Goal: Transaction & Acquisition: Purchase product/service

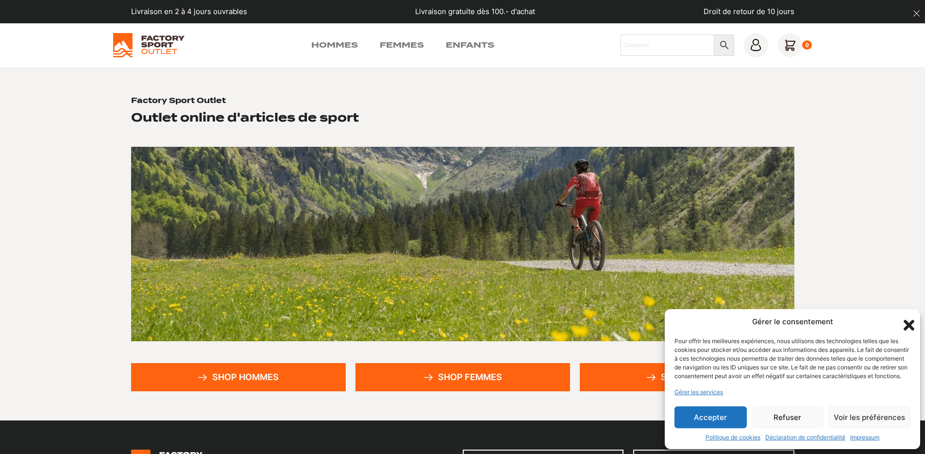
scroll to position [180, 0]
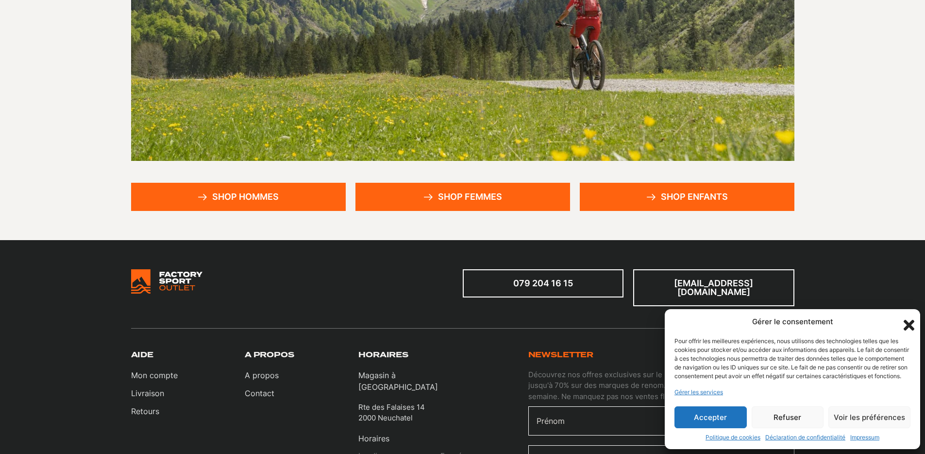
click at [716, 428] on div "Gérer le consentement Pour offrir les meilleures expériences, nous utilisons de…" at bounding box center [792, 379] width 255 height 140
click at [695, 410] on button "Accepter" at bounding box center [711, 417] width 72 height 22
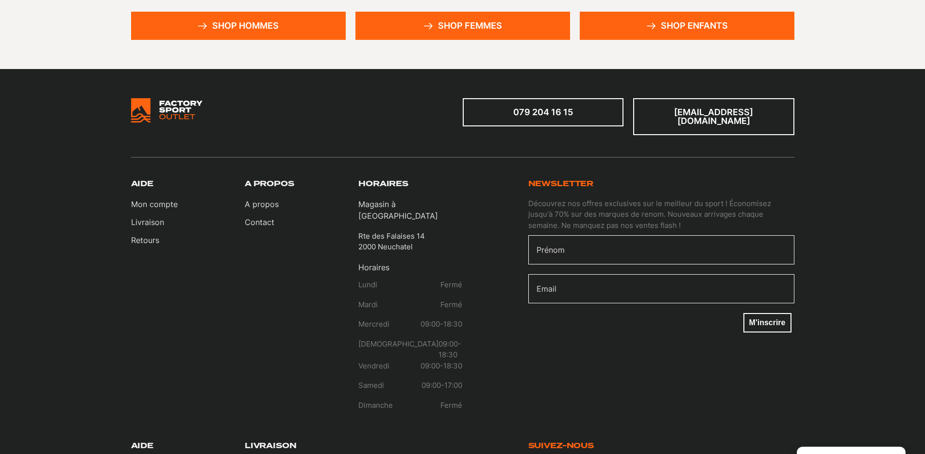
scroll to position [0, 0]
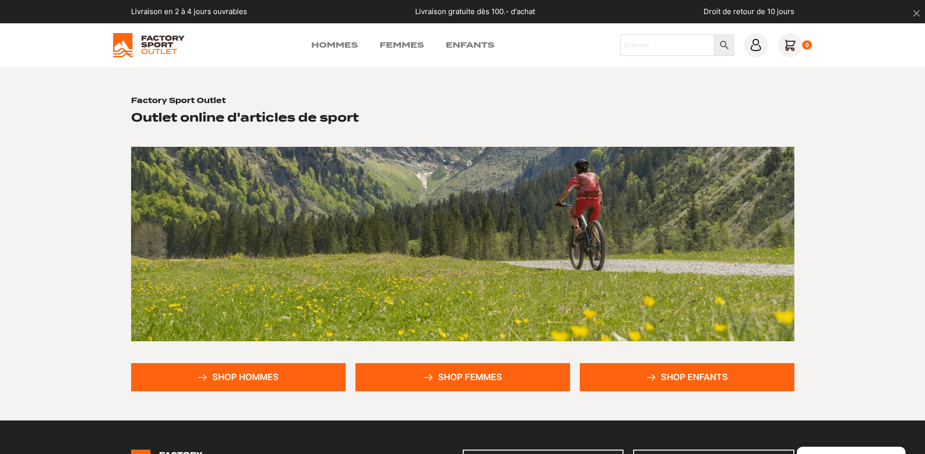
click at [245, 380] on link "Shop hommes" at bounding box center [238, 377] width 215 height 28
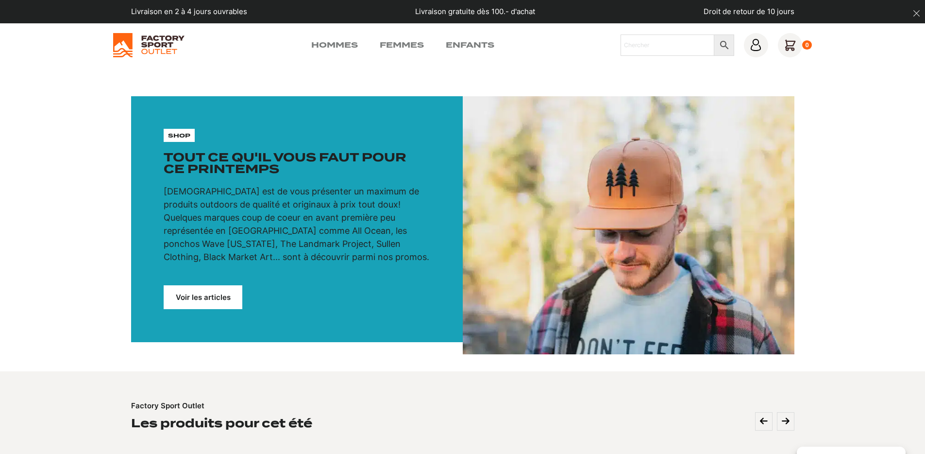
click at [339, 81] on section "shop Tout ce qu'il vous faut pour ce printemps Notre mission est de vous présen…" at bounding box center [462, 219] width 925 height 304
click at [333, 46] on link "Hommes" at bounding box center [334, 45] width 47 height 12
click at [418, 47] on link "Femmes" at bounding box center [402, 45] width 44 height 12
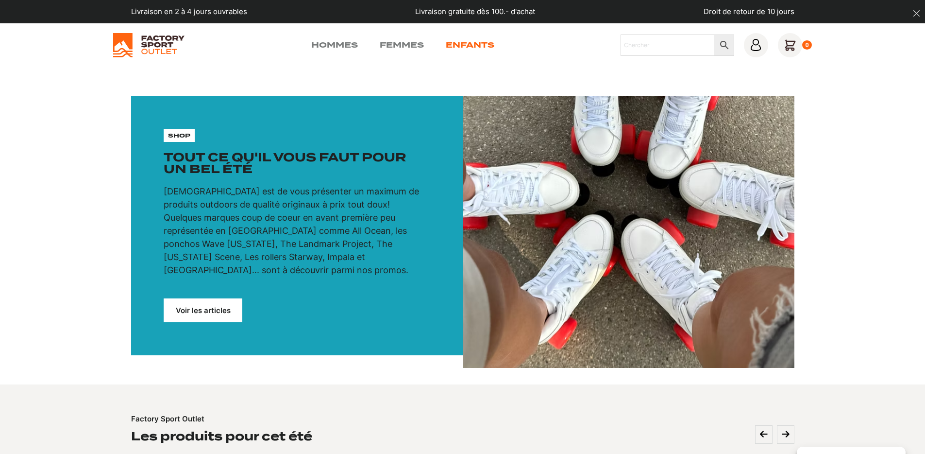
click at [486, 43] on link "Enfants" at bounding box center [470, 45] width 49 height 12
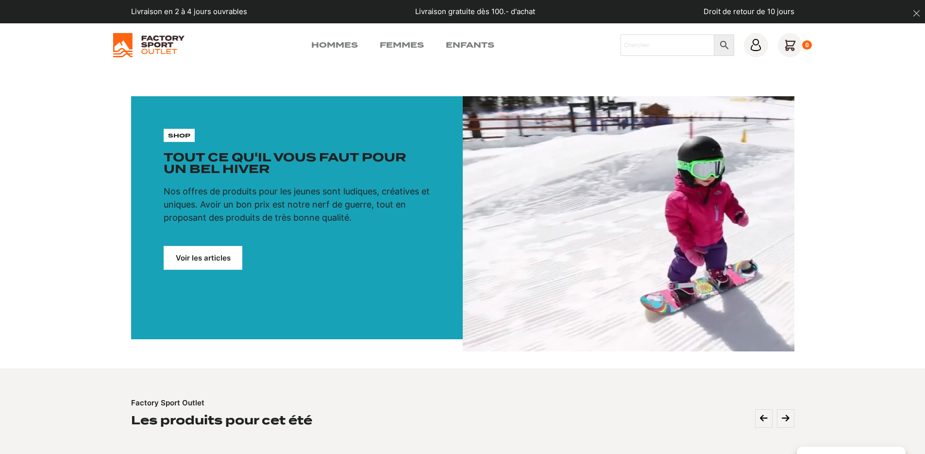
click at [154, 38] on img at bounding box center [148, 45] width 71 height 24
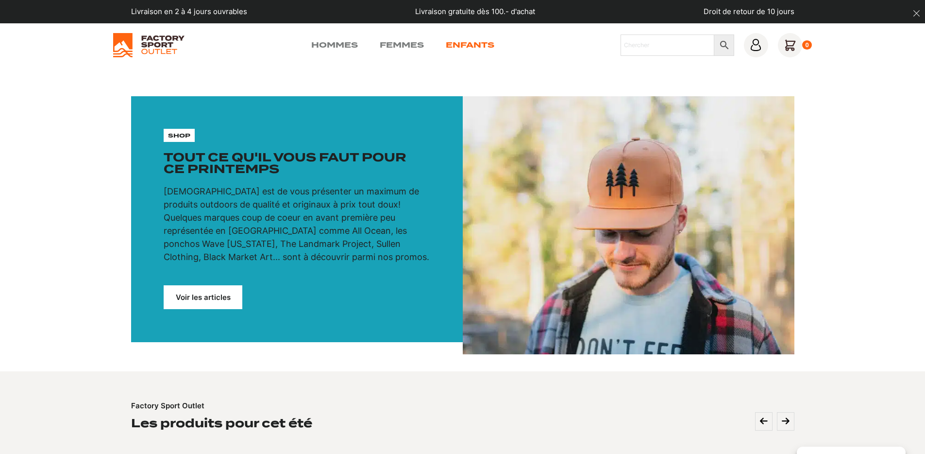
click at [468, 43] on link "Enfants" at bounding box center [470, 45] width 49 height 12
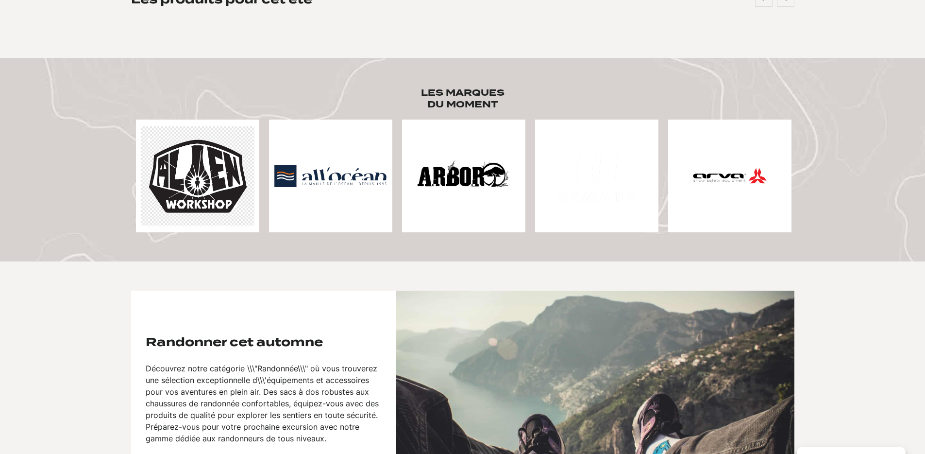
scroll to position [709, 0]
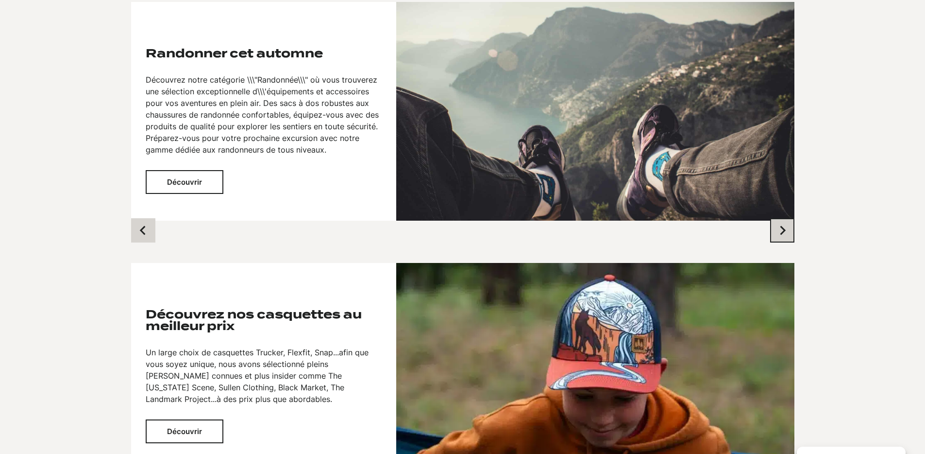
click at [771, 233] on button "Next slide" at bounding box center [782, 230] width 24 height 24
click at [151, 229] on button "Previous slide" at bounding box center [143, 230] width 24 height 24
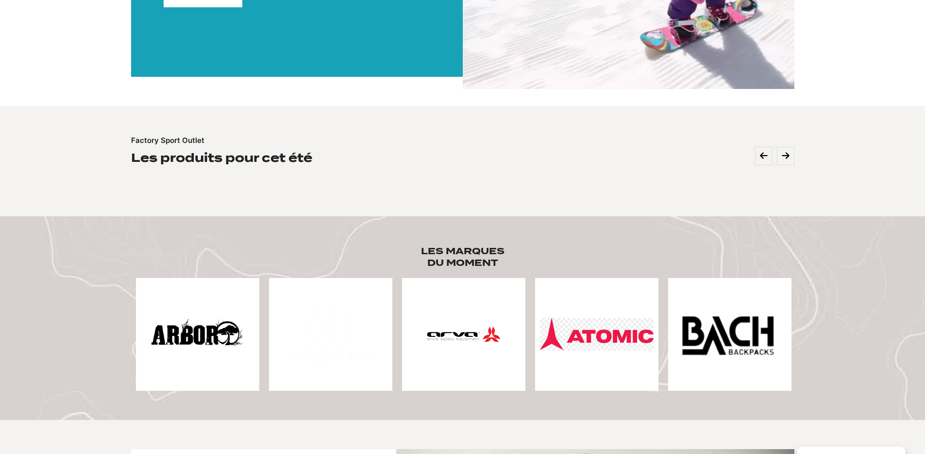
scroll to position [0, 0]
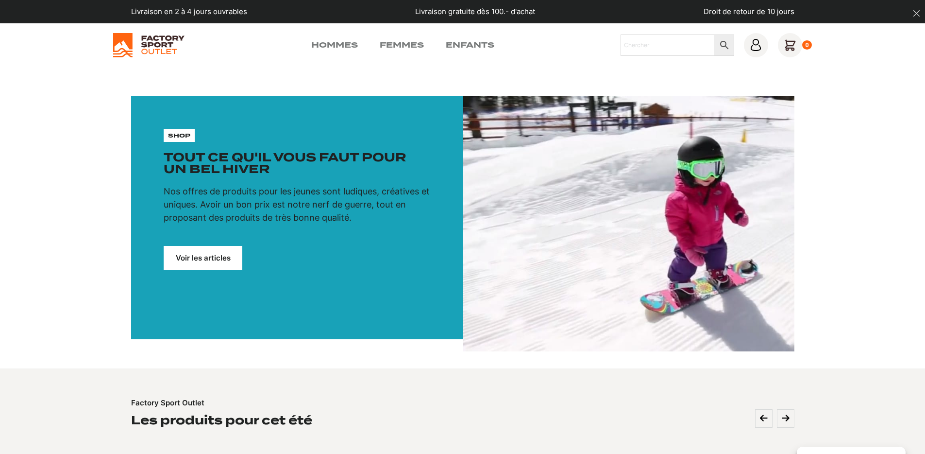
click at [217, 257] on link "Voir les articles" at bounding box center [203, 258] width 79 height 24
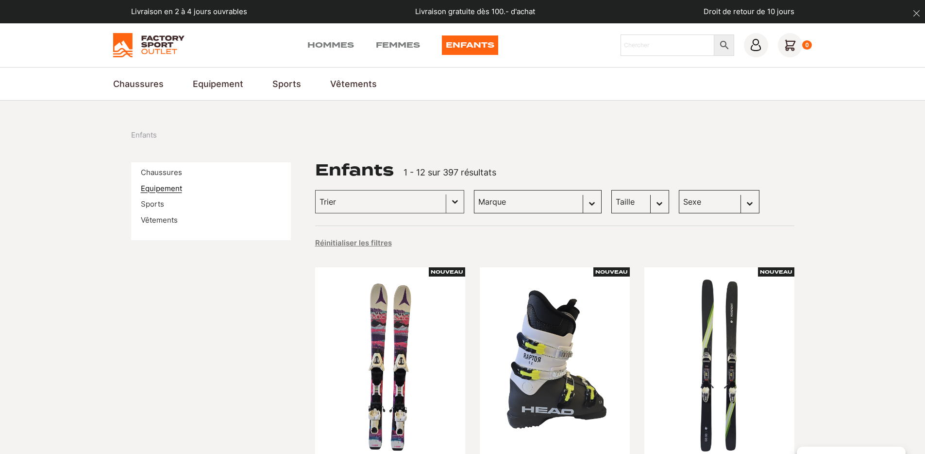
click at [169, 187] on link "Equipement" at bounding box center [161, 188] width 41 height 9
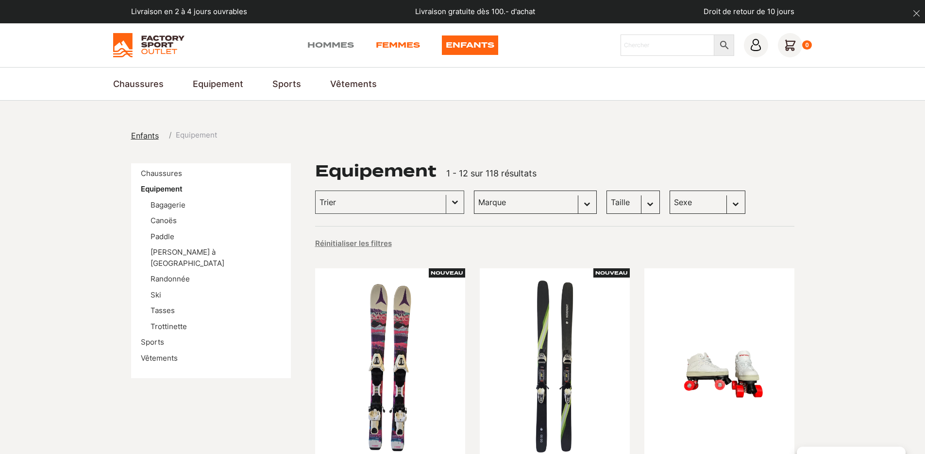
click at [385, 50] on link "Femmes" at bounding box center [398, 44] width 44 height 19
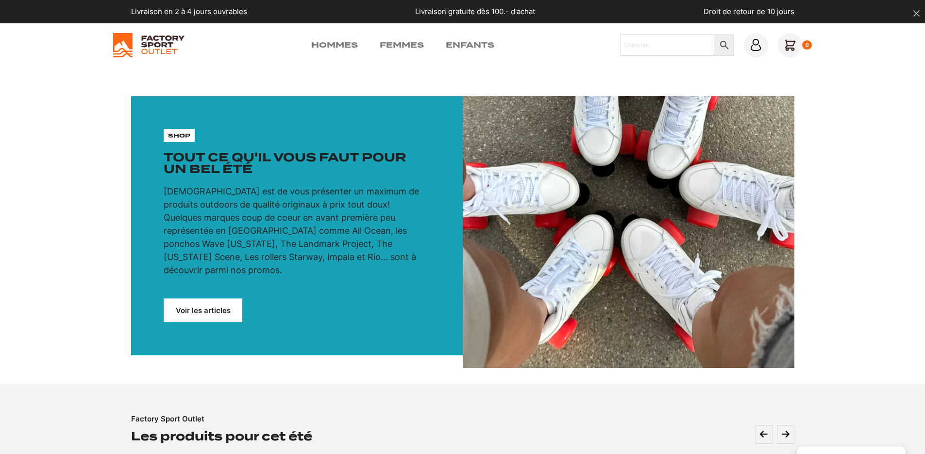
scroll to position [180, 0]
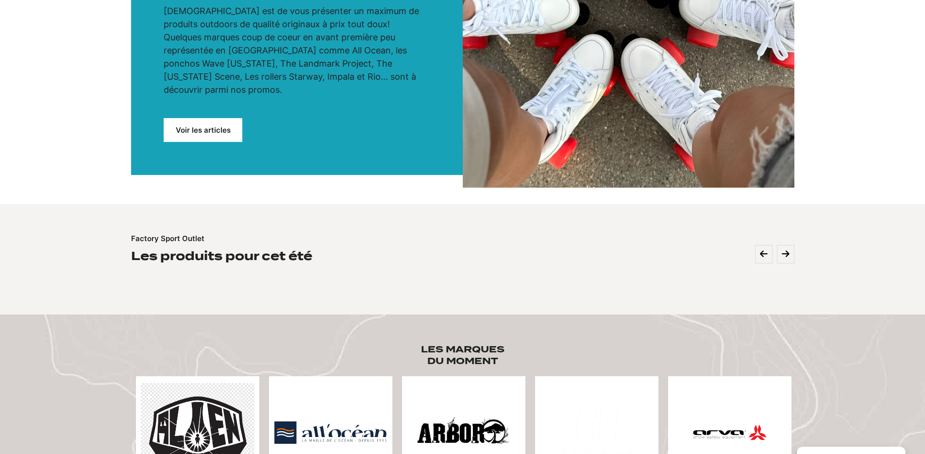
click at [220, 118] on link "Voir les articles" at bounding box center [203, 130] width 79 height 24
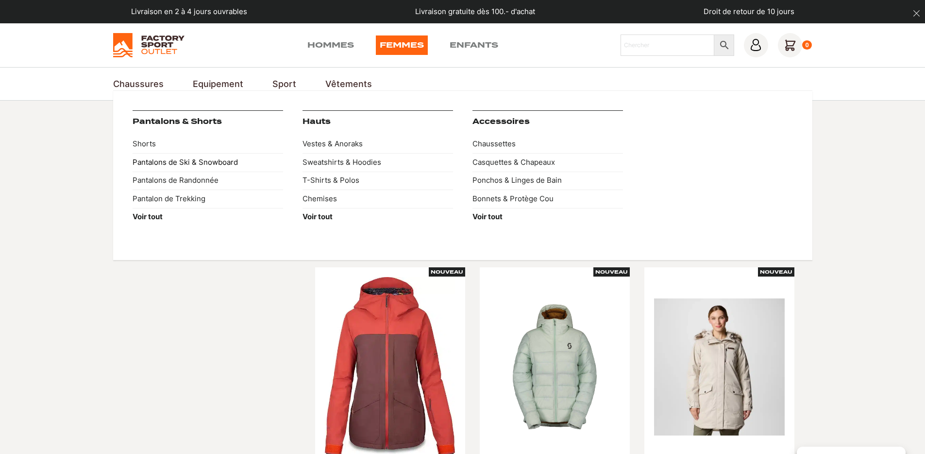
click at [173, 161] on link "Pantalons de Ski & Snowboard" at bounding box center [208, 162] width 151 height 18
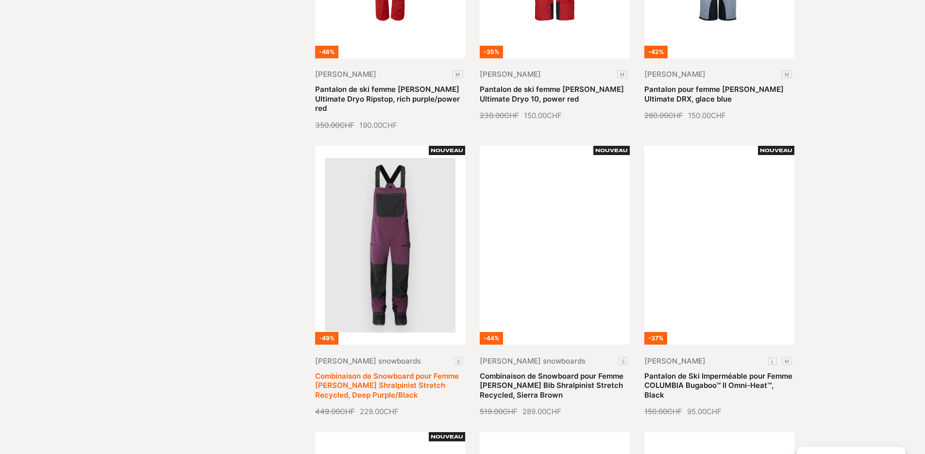
scroll to position [921, 0]
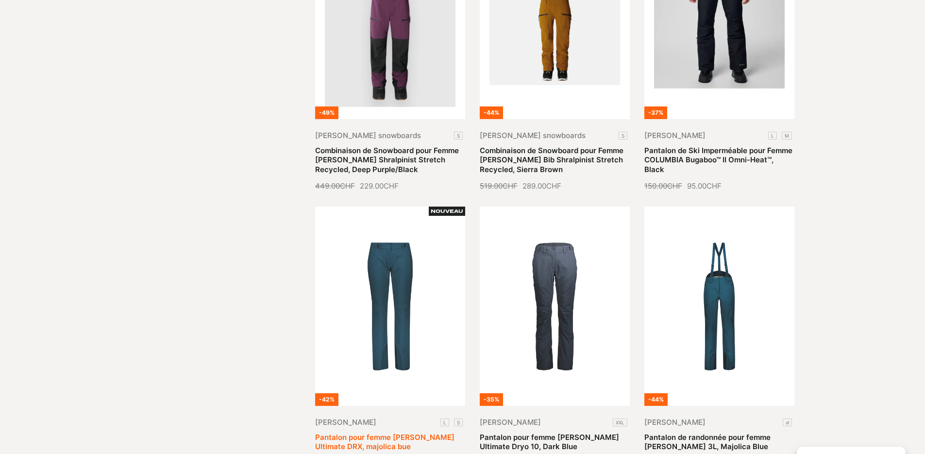
click at [392, 432] on link "Pantalon pour femme SCOTT Ultimate DRX, majolica bue" at bounding box center [384, 441] width 139 height 19
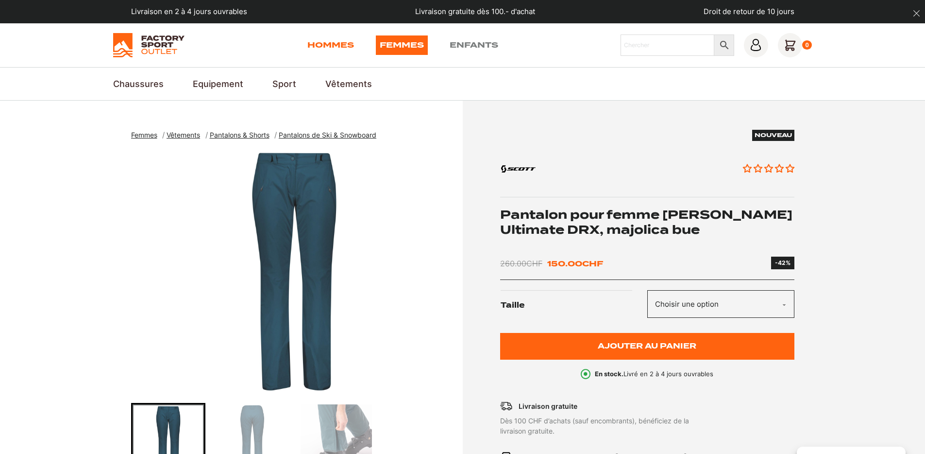
click at [339, 42] on link "Hommes" at bounding box center [330, 44] width 47 height 19
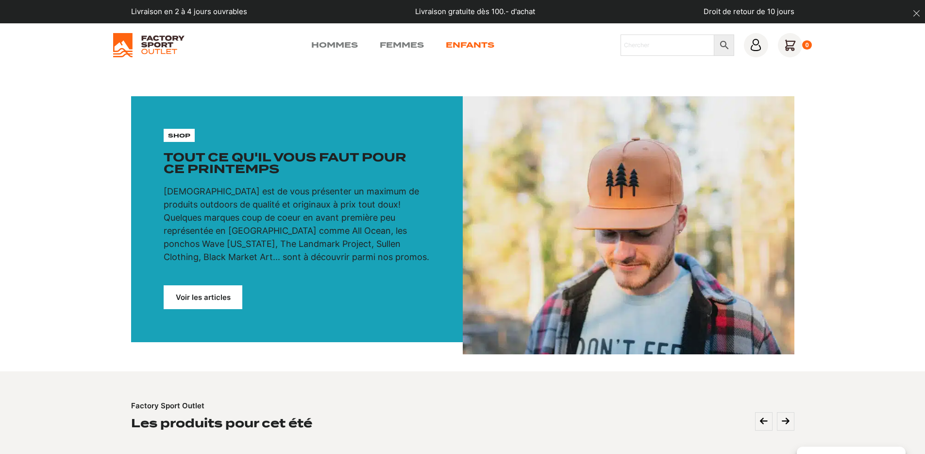
click at [490, 44] on link "Enfants" at bounding box center [470, 45] width 49 height 12
